Goal: Task Accomplishment & Management: Manage account settings

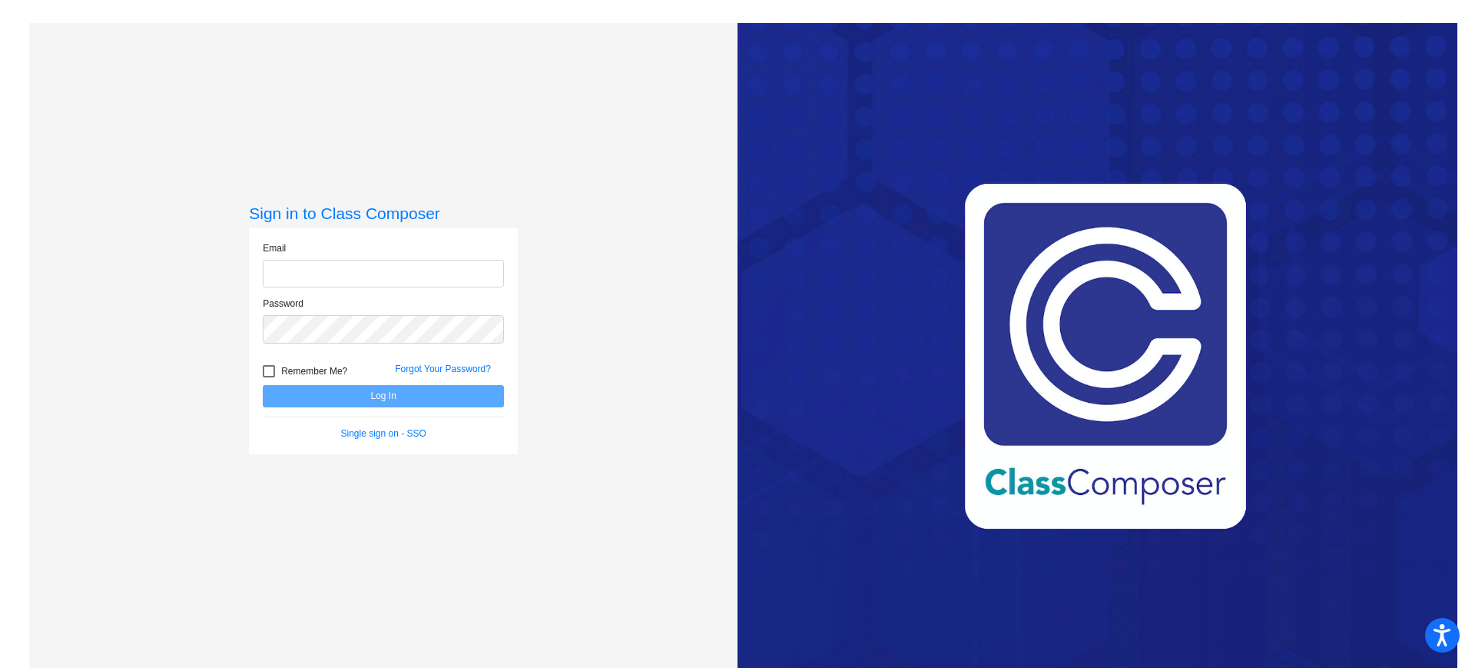
type input "[EMAIL_ADDRESS][DOMAIN_NAME]"
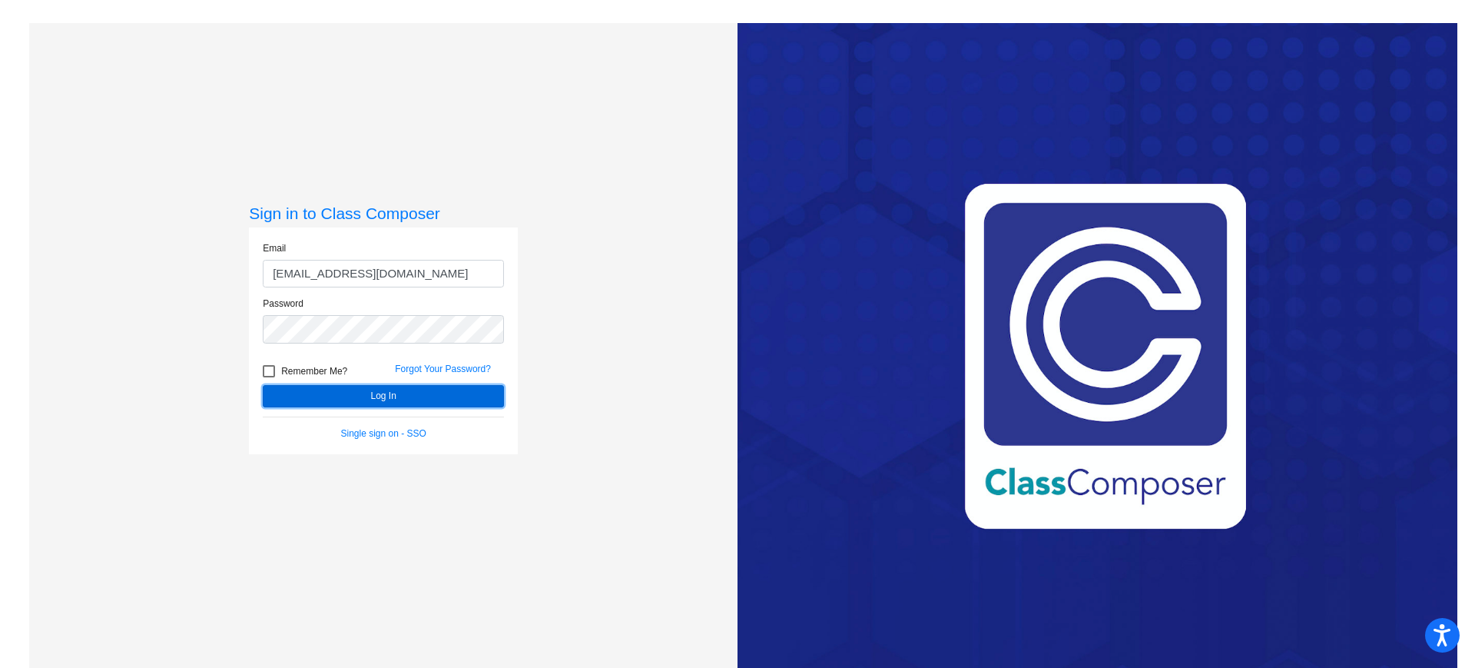
click at [386, 394] on button "Log In" at bounding box center [383, 396] width 241 height 22
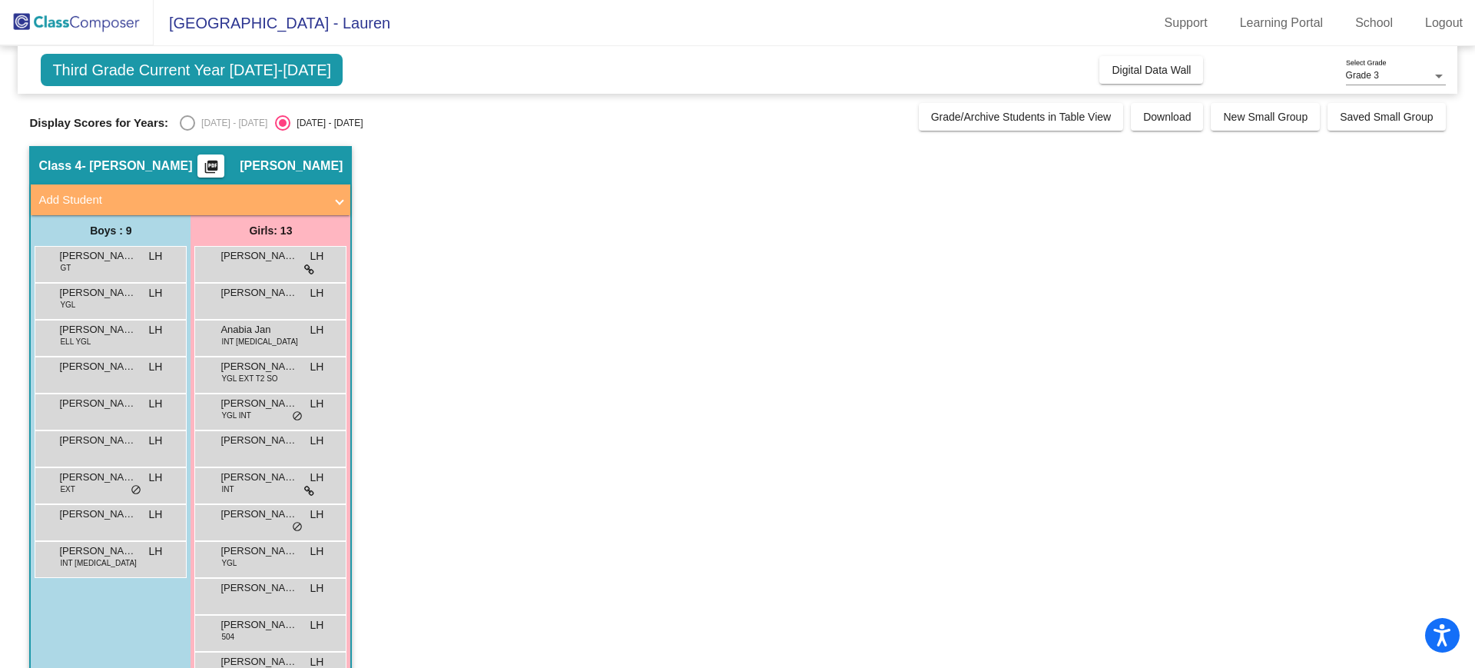
click at [185, 121] on div "Select an option" at bounding box center [187, 122] width 15 height 15
click at [188, 117] on div "Select an option" at bounding box center [187, 122] width 15 height 15
click at [187, 131] on input "[DATE] - [DATE]" at bounding box center [187, 131] width 1 height 1
radio input "true"
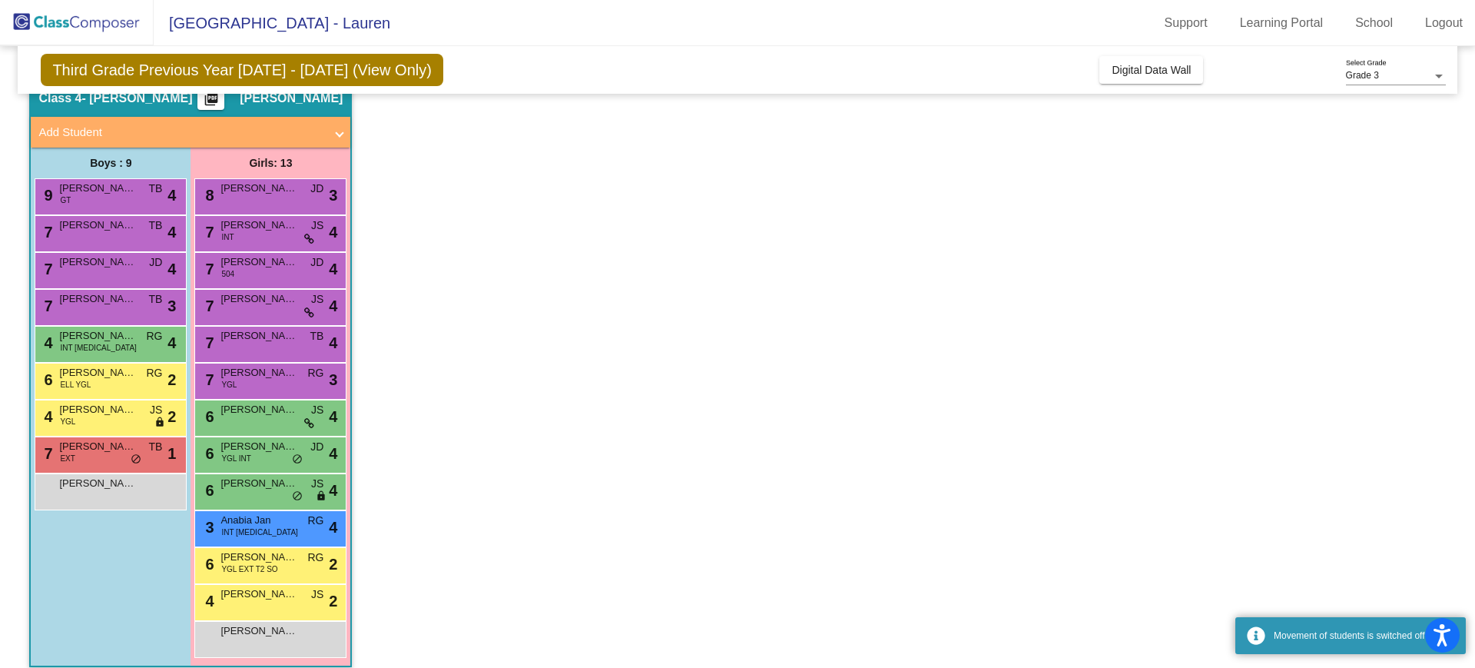
scroll to position [82, 0]
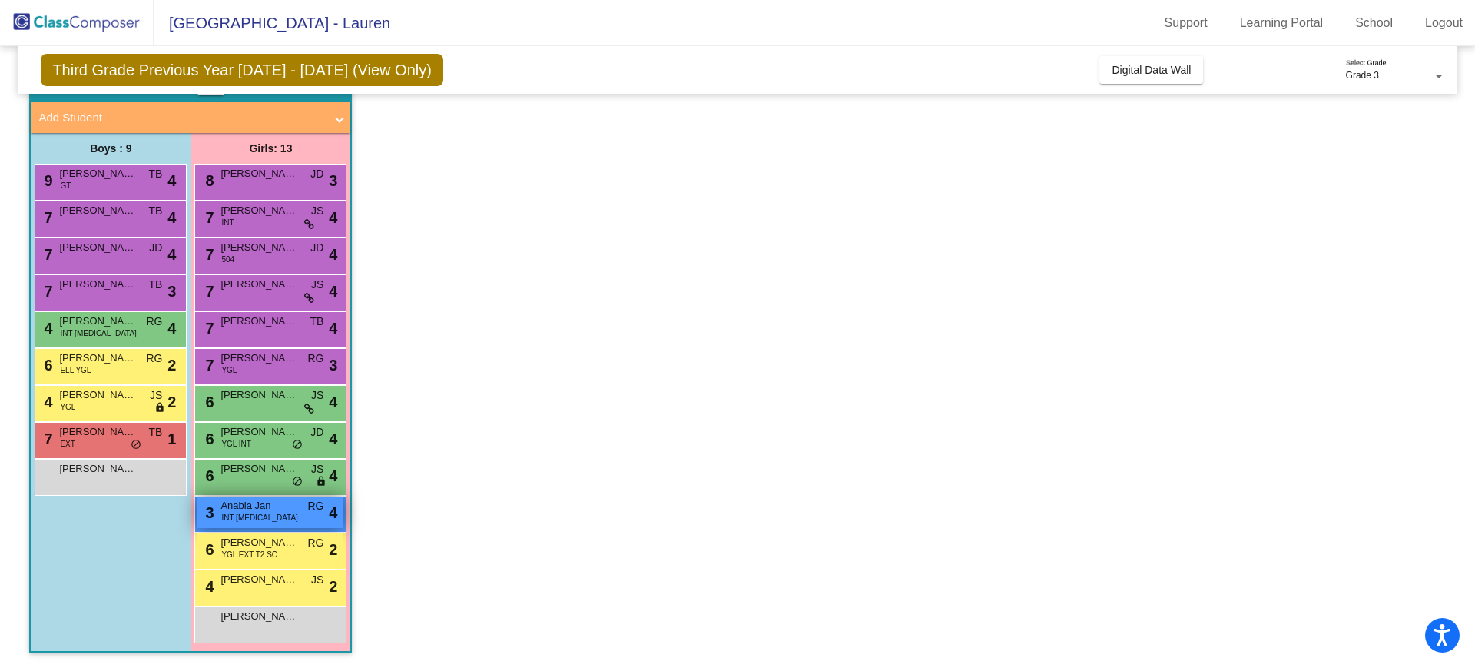
click at [238, 516] on span "INT [MEDICAL_DATA]" at bounding box center [259, 518] width 76 height 12
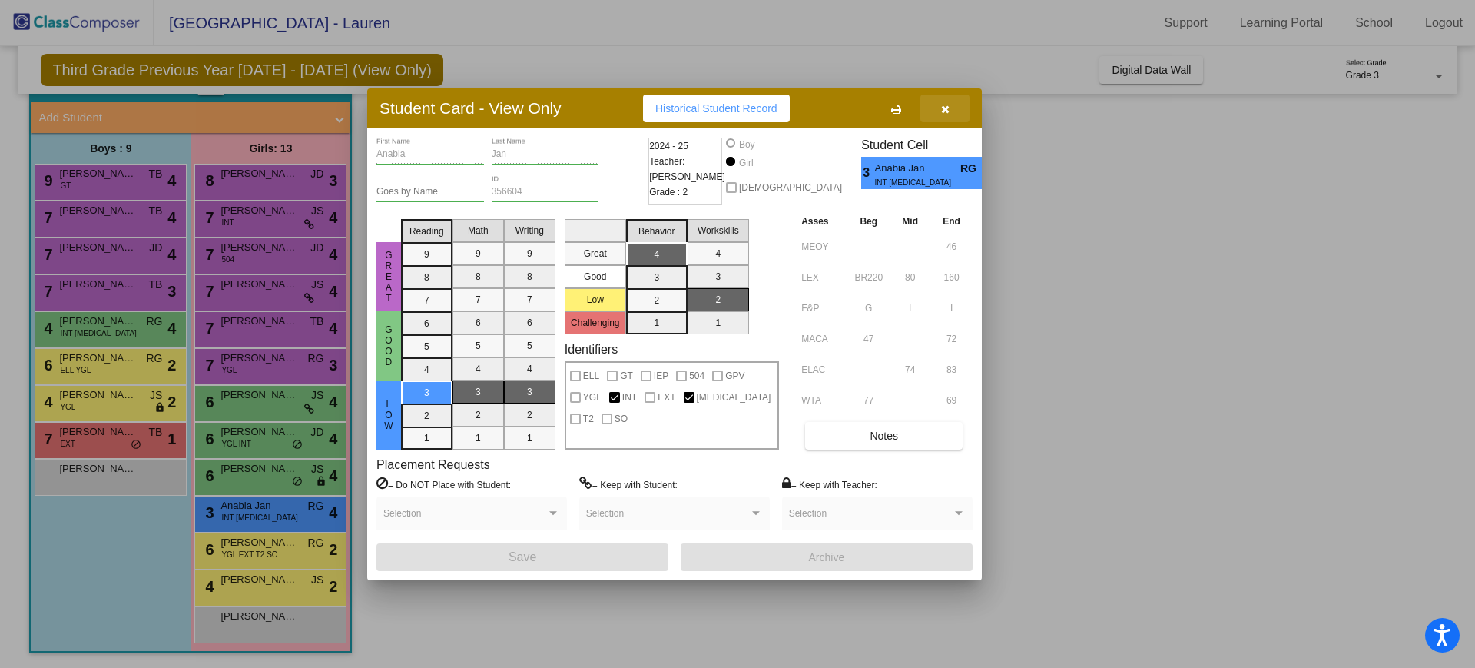
click at [947, 104] on icon "button" at bounding box center [945, 109] width 8 height 11
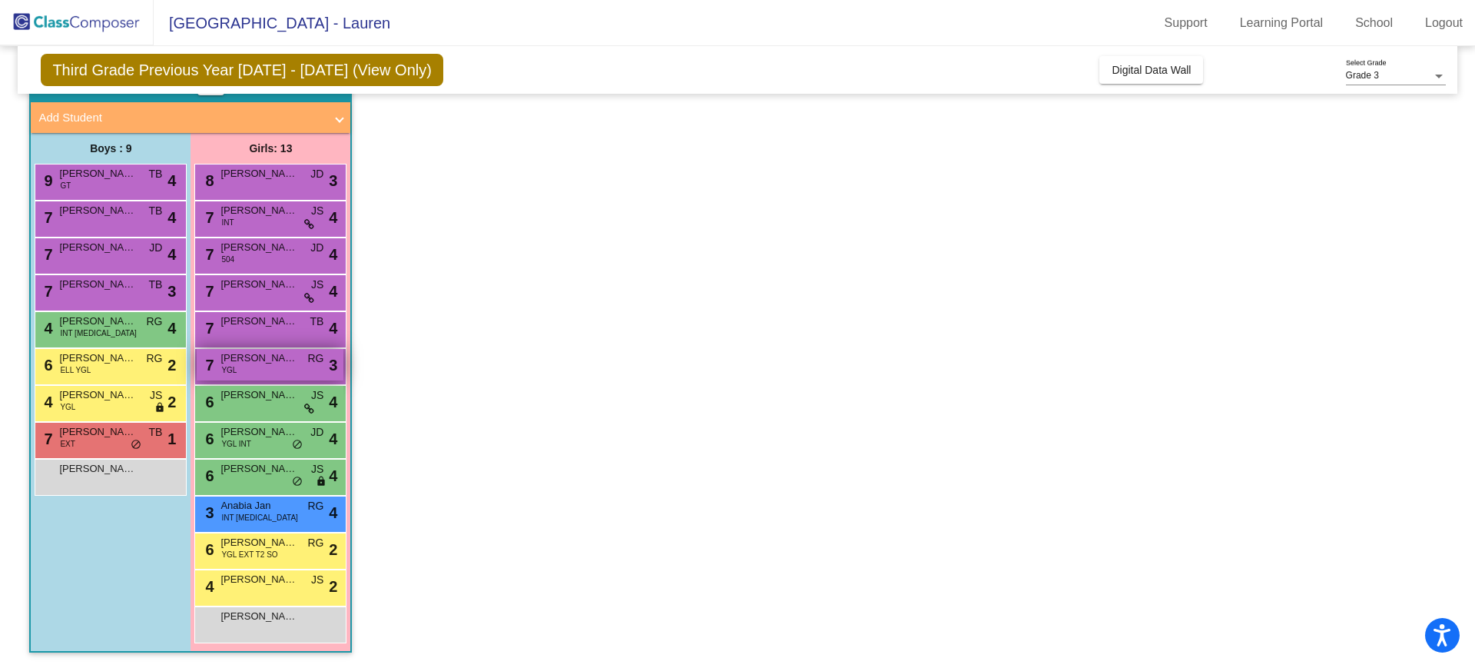
click at [288, 365] on span "[PERSON_NAME]" at bounding box center [258, 357] width 77 height 15
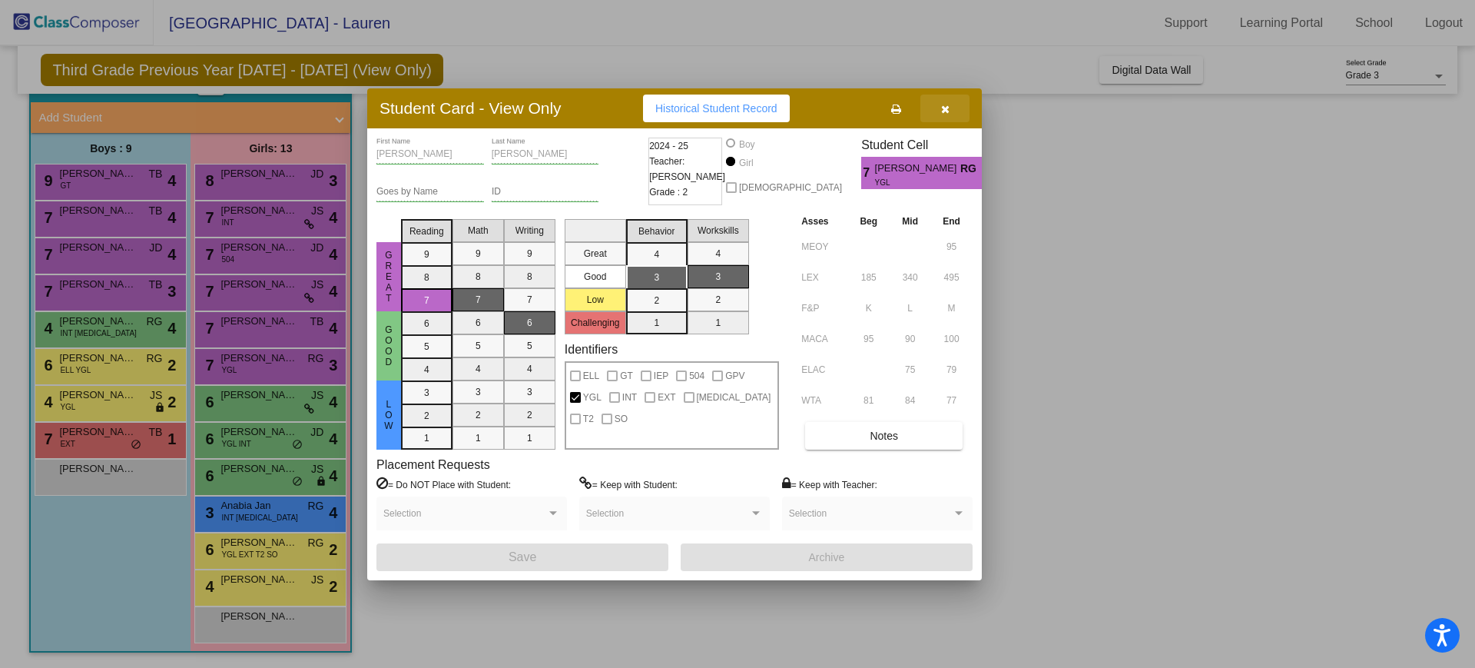
click at [947, 106] on icon "button" at bounding box center [945, 109] width 8 height 11
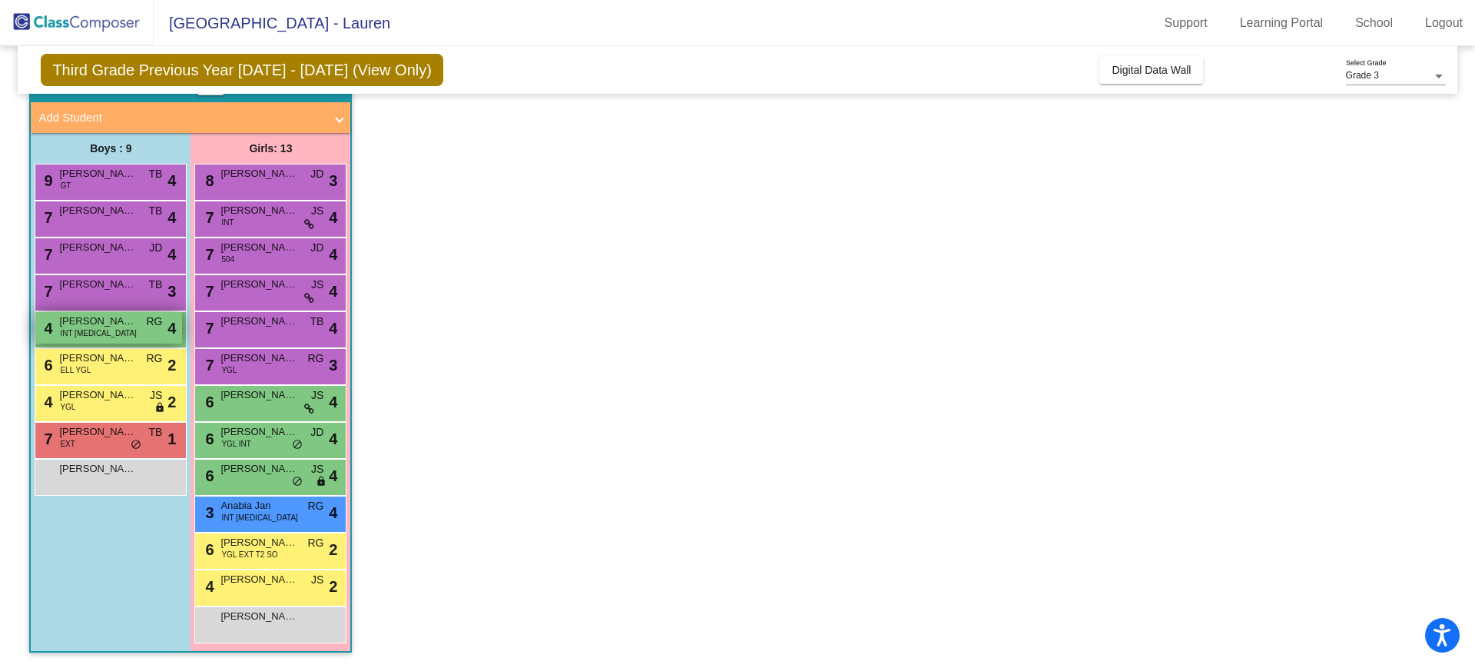
click at [117, 326] on span "[PERSON_NAME]" at bounding box center [97, 320] width 77 height 15
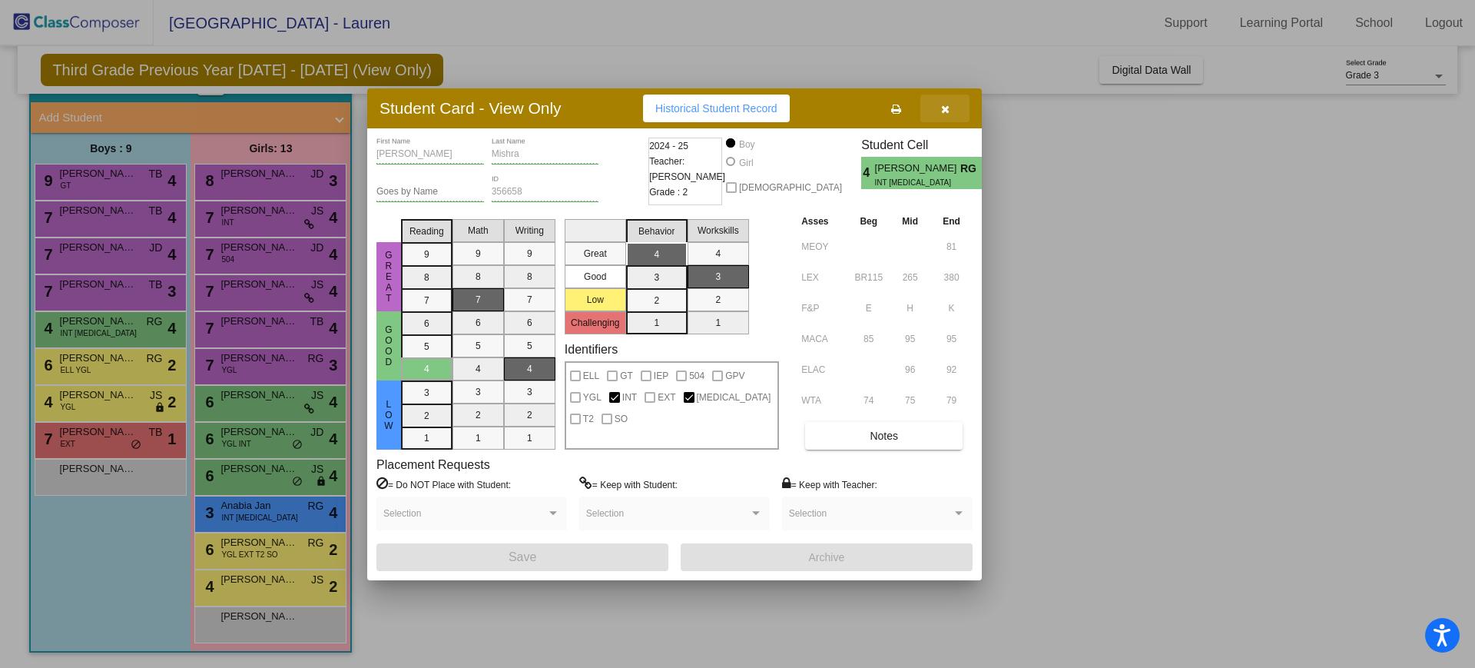
click at [946, 111] on icon "button" at bounding box center [945, 109] width 8 height 11
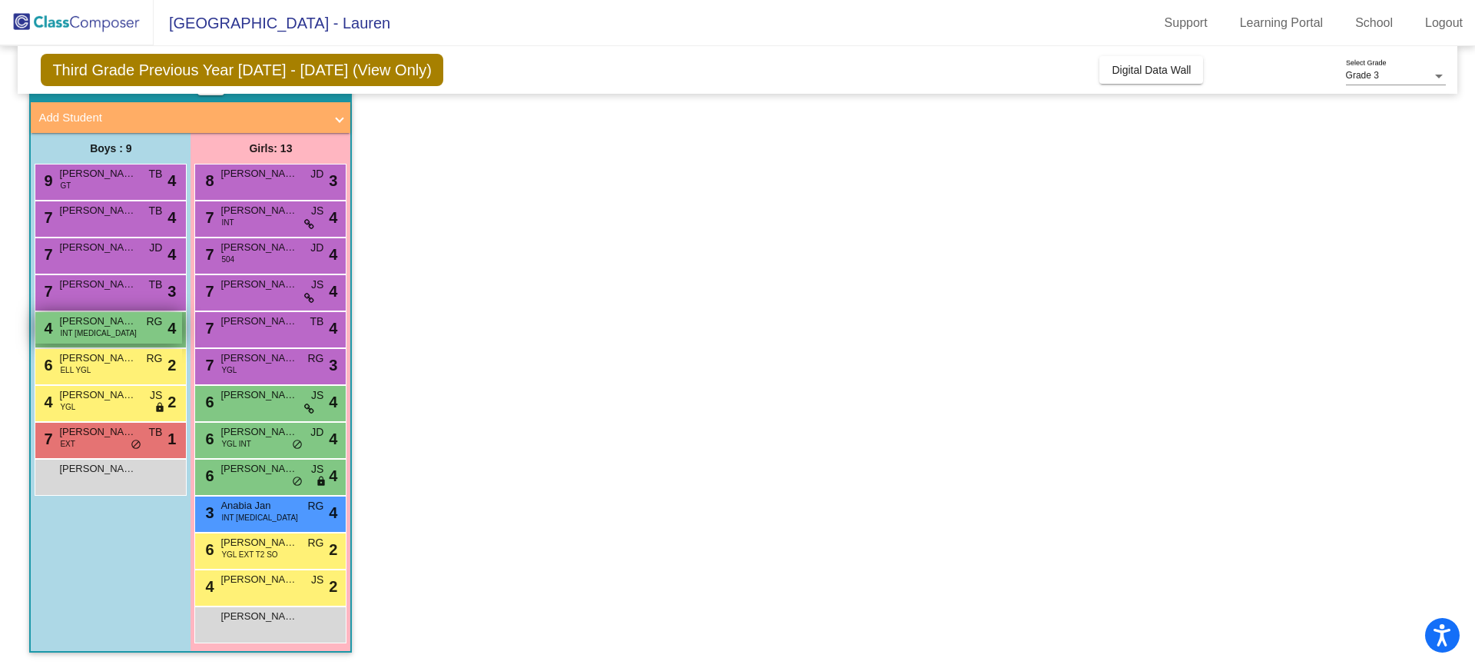
click at [129, 323] on span "[PERSON_NAME]" at bounding box center [97, 320] width 77 height 15
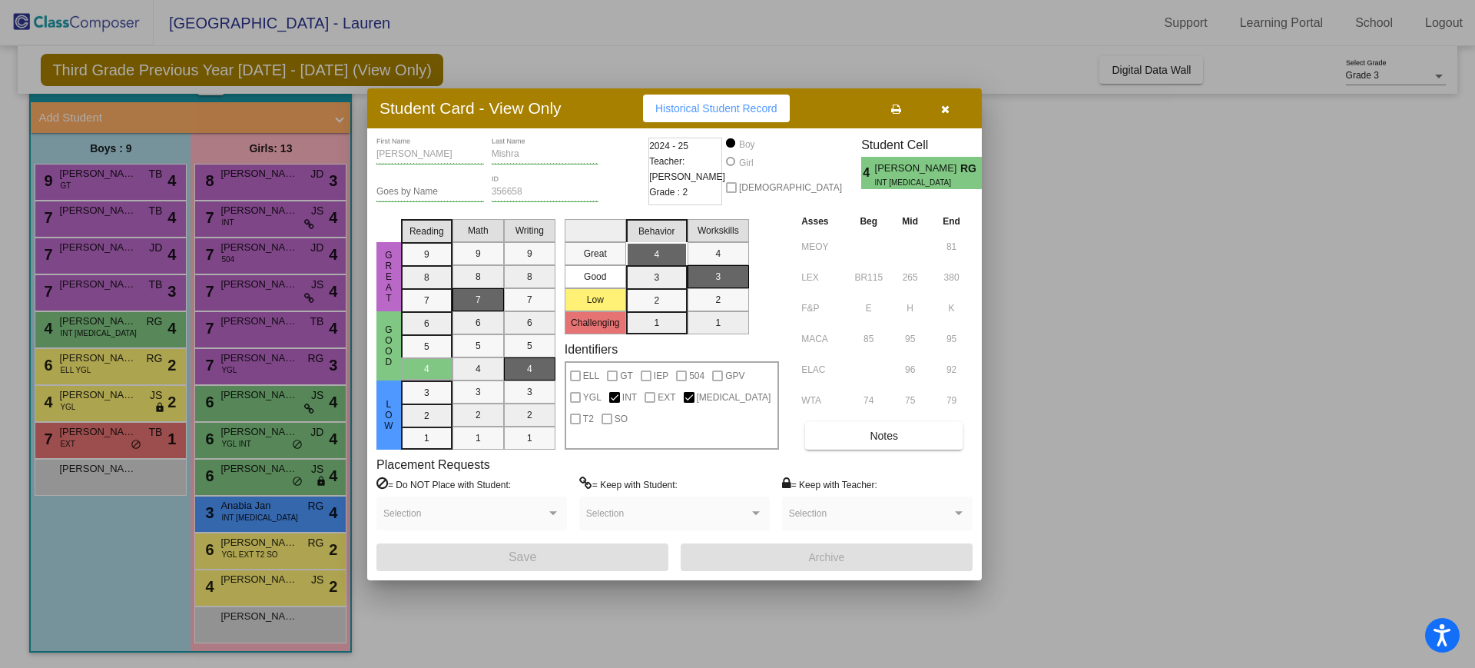
click at [947, 104] on icon "button" at bounding box center [945, 109] width 8 height 11
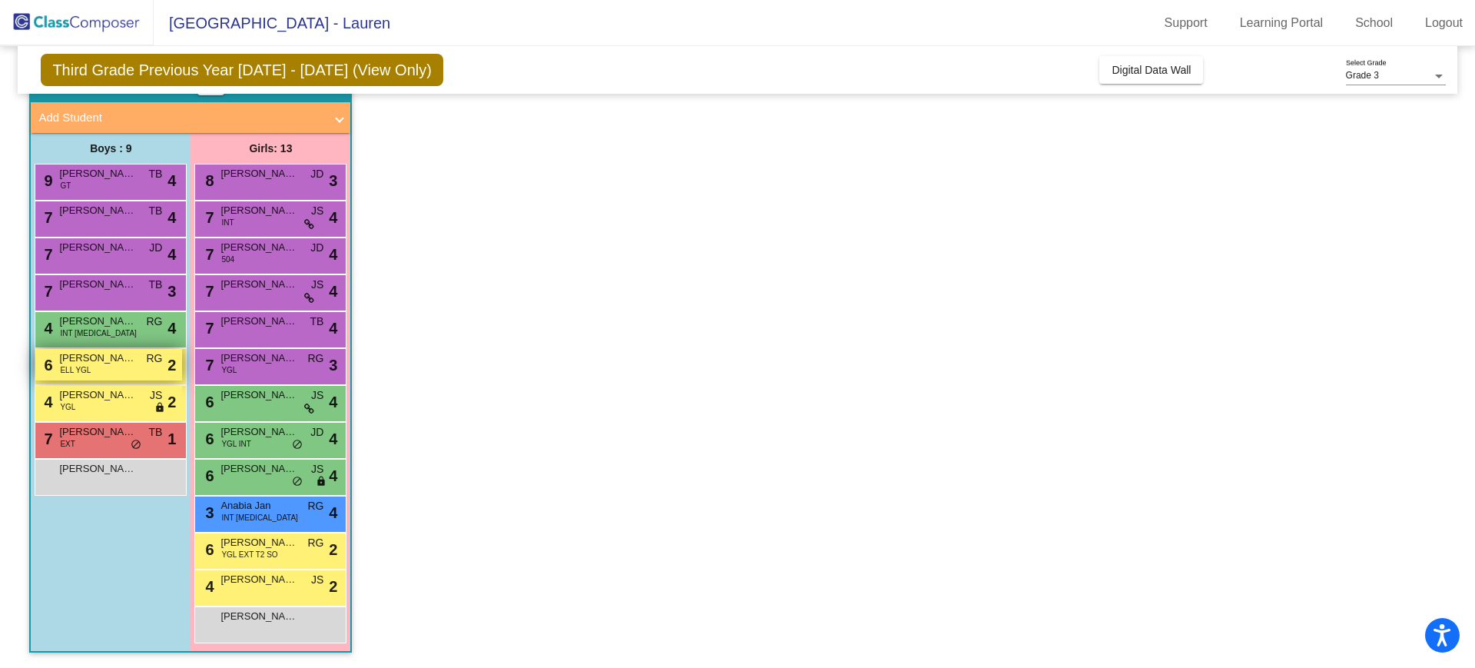
click at [131, 365] on span "[PERSON_NAME]" at bounding box center [97, 357] width 77 height 15
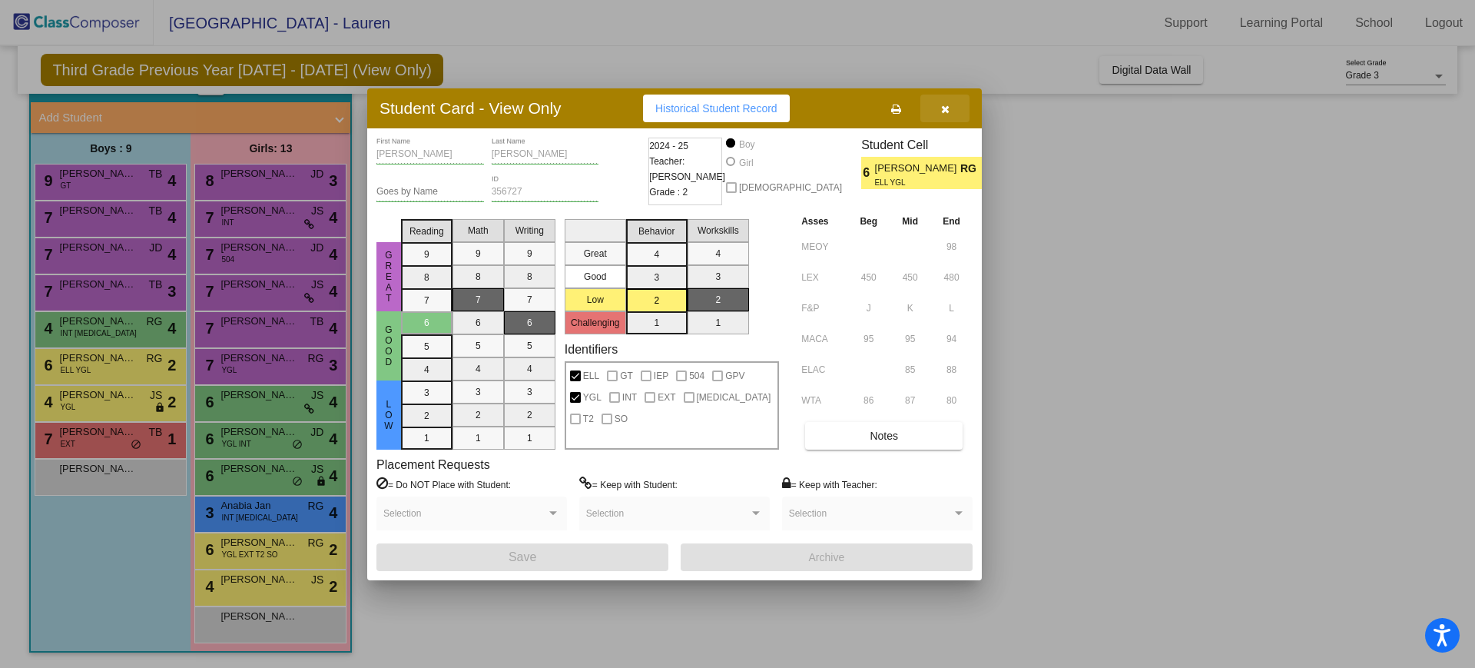
click at [943, 108] on icon "button" at bounding box center [945, 109] width 8 height 11
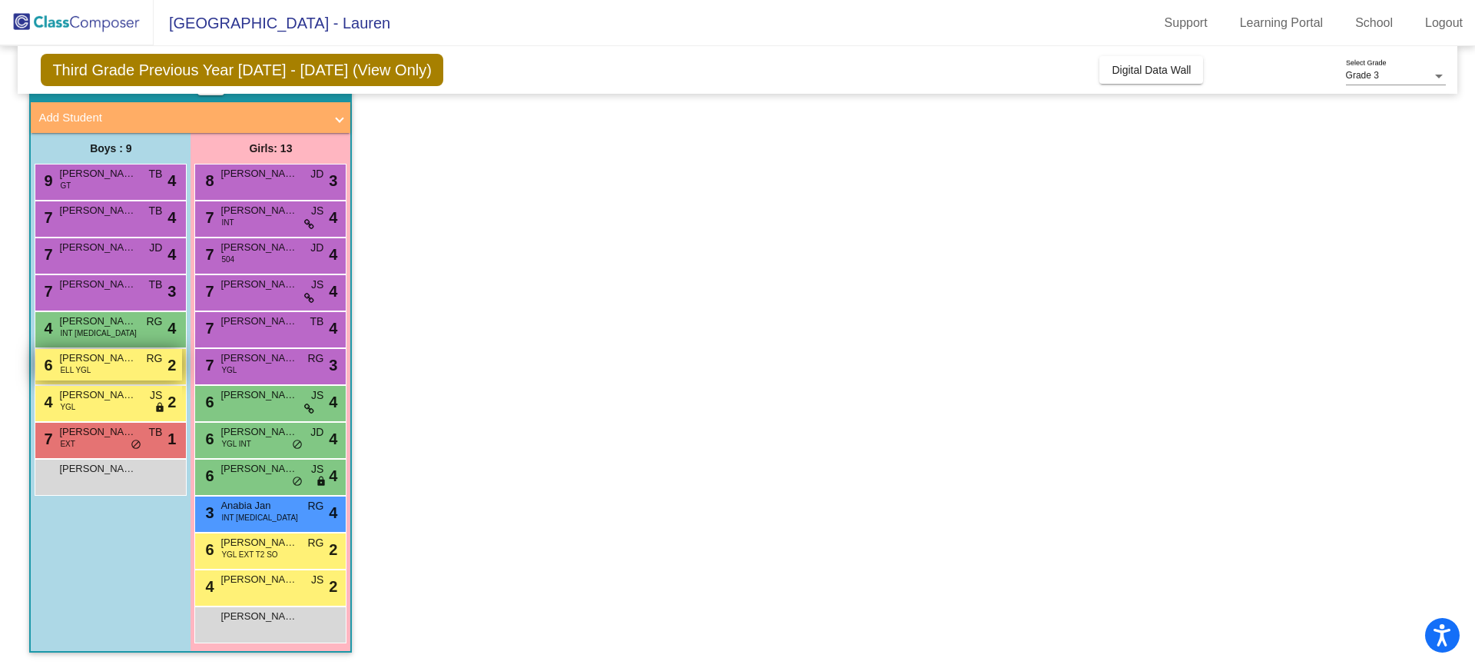
click at [118, 358] on span "[PERSON_NAME]" at bounding box center [97, 357] width 77 height 15
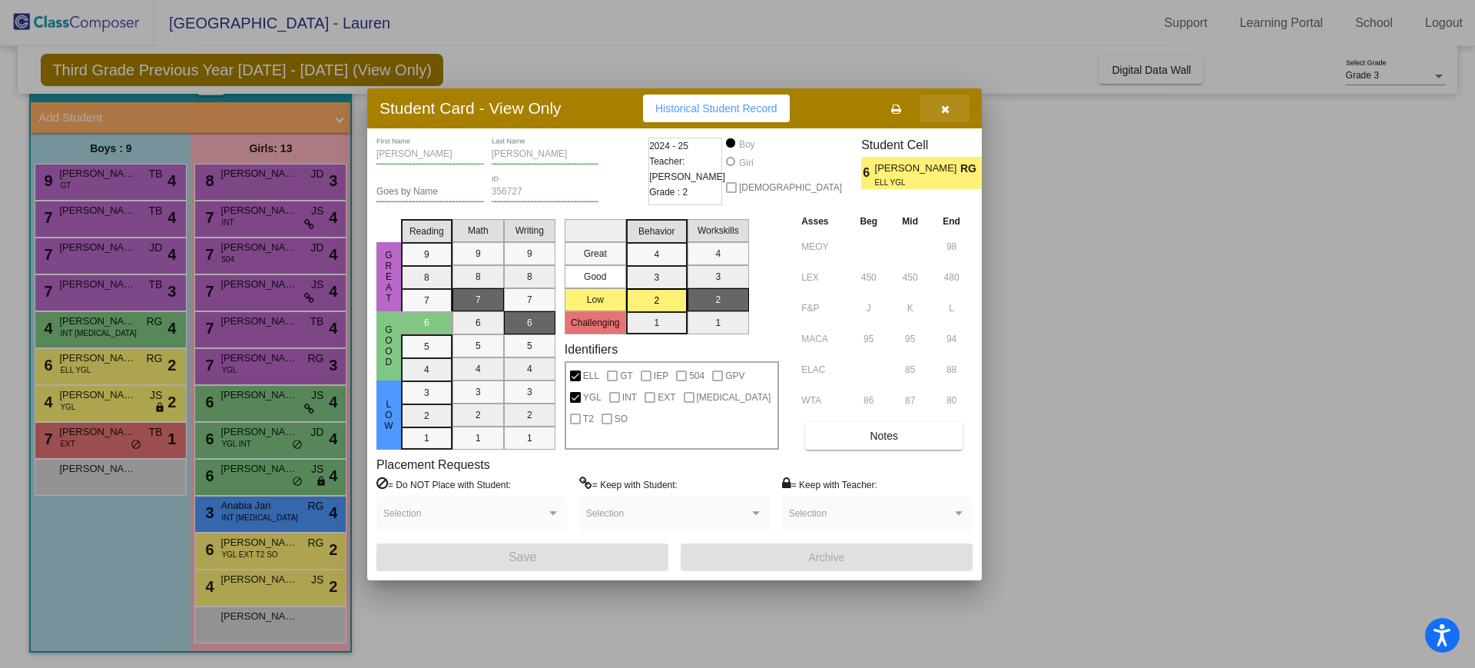
click at [948, 104] on icon "button" at bounding box center [945, 109] width 8 height 11
